Goal: Information Seeking & Learning: Learn about a topic

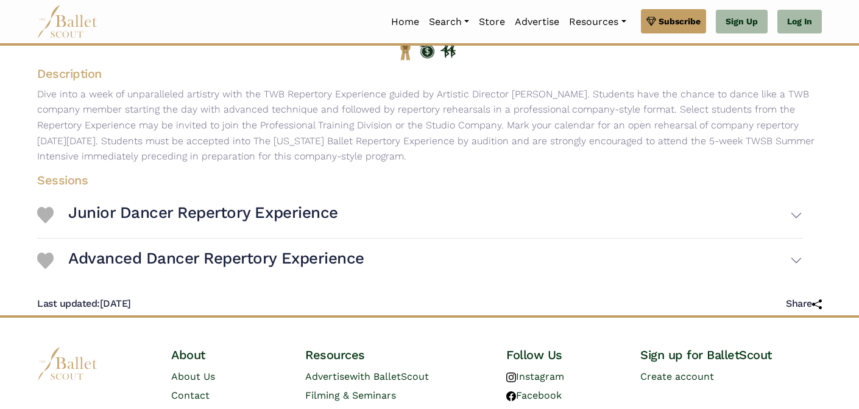
scroll to position [188, 0]
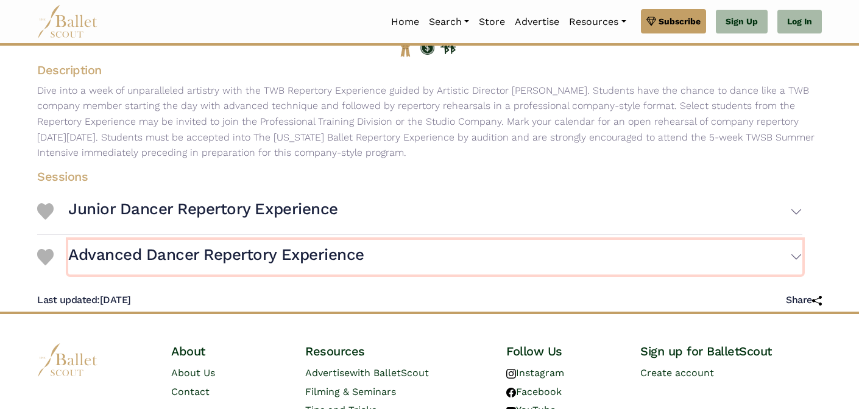
click at [378, 253] on button "Advanced Dancer Repertory Experience" at bounding box center [435, 257] width 734 height 35
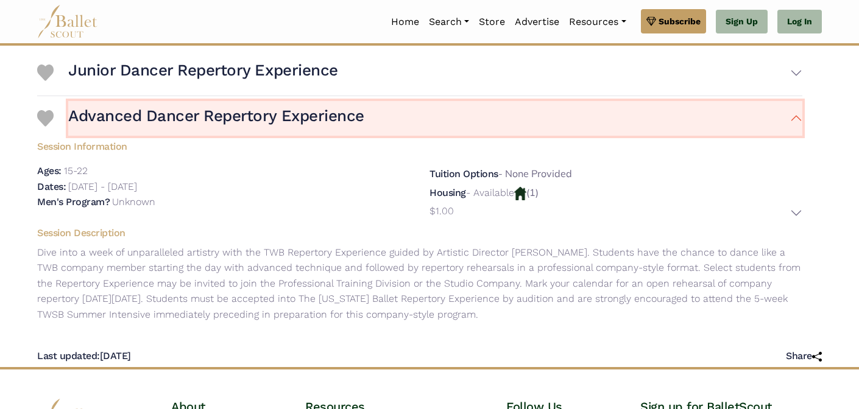
scroll to position [344, 0]
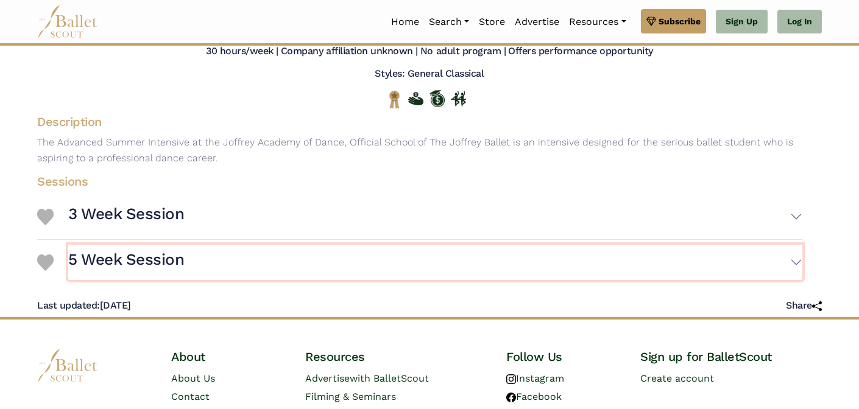
click at [182, 262] on h3 "5 Week Session" at bounding box center [126, 260] width 116 height 21
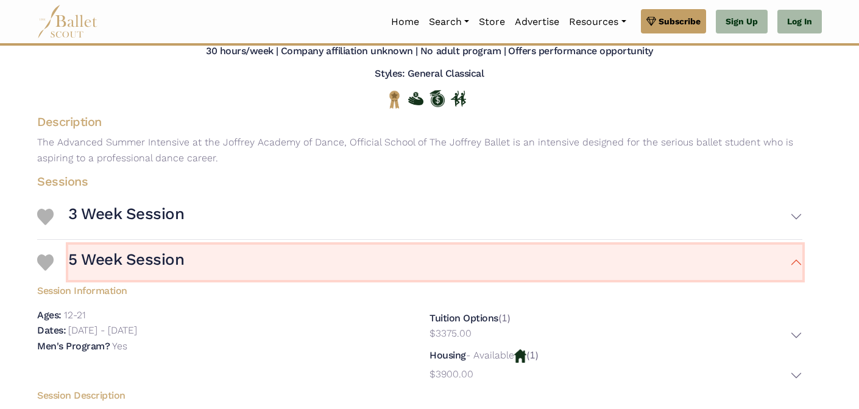
scroll to position [191, 0]
